Goal: Task Accomplishment & Management: Manage account settings

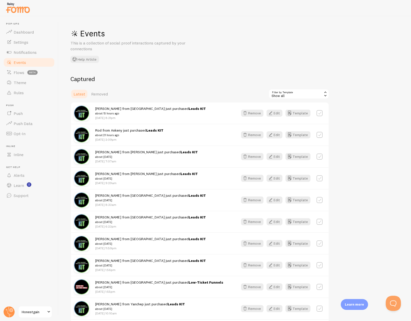
click at [313, 63] on div "Events This is a collection of social proof interactions captured by your conne…" at bounding box center [234, 168] width 353 height 305
click at [218, 61] on div "Events This is a collection of social proof interactions captured by your conne…" at bounding box center [146, 45] width 152 height 35
click at [310, 56] on div "Events This is a collection of social proof interactions captured by your conne…" at bounding box center [234, 168] width 353 height 305
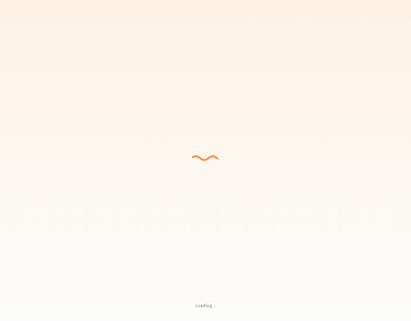
click at [321, 61] on div "Loading... Setting up a seamless experience... - Granny Gathering data and junk…" at bounding box center [205, 160] width 411 height 321
click at [337, 55] on div "Loading... Setting up a seamless experience... - [GEOGRAPHIC_DATA] Gathering da…" at bounding box center [205, 160] width 411 height 321
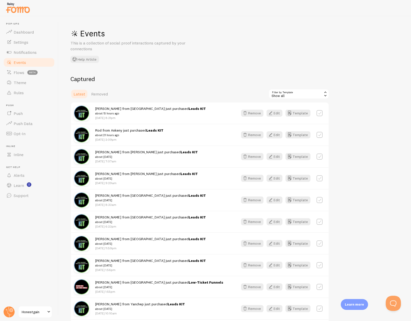
click at [231, 27] on div "Events This is a collection of social proof interactions captured by your conne…" at bounding box center [234, 168] width 353 height 305
click at [137, 110] on span "[PERSON_NAME] from Somewhere cool just purchased BETA Launch about 6 seconds ago" at bounding box center [149, 110] width 109 height 9
click at [273, 112] on icon "button" at bounding box center [271, 113] width 6 height 6
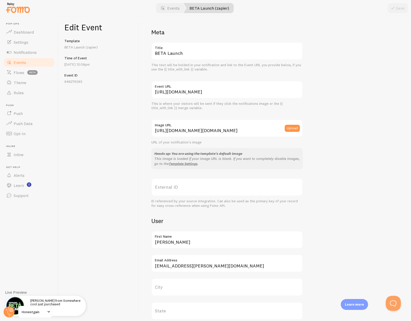
click at [168, 287] on label "City" at bounding box center [227, 287] width 152 height 18
click at [168, 287] on input "City" at bounding box center [227, 287] width 152 height 18
paste input "Perkiomenville"
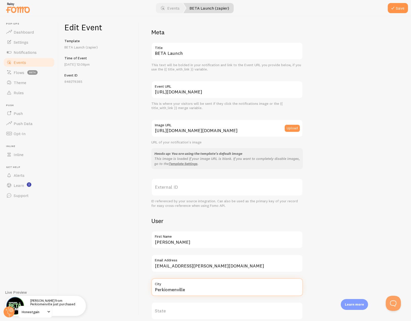
type input "Perkiomenville"
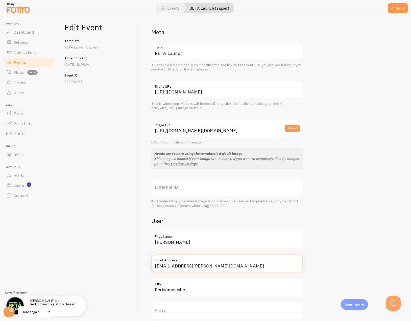
click at [180, 265] on input "[EMAIL_ADDRESS][PERSON_NAME][DOMAIN_NAME]" at bounding box center [227, 264] width 152 height 18
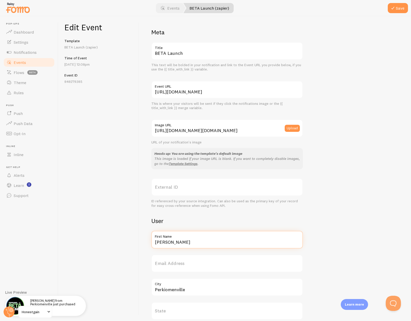
click at [180, 244] on input "[PERSON_NAME]" at bounding box center [227, 240] width 152 height 18
type input "[PERSON_NAME]"
click at [397, 10] on button "Save" at bounding box center [398, 8] width 20 height 10
click at [31, 62] on link "Events" at bounding box center [29, 62] width 52 height 10
